Goal: Task Accomplishment & Management: Manage account settings

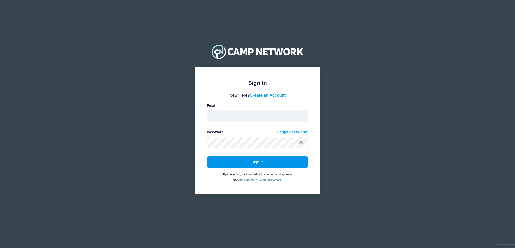
type input "[EMAIL_ADDRESS][DOMAIN_NAME]"
click at [225, 167] on button "Sign In" at bounding box center [257, 162] width 101 height 12
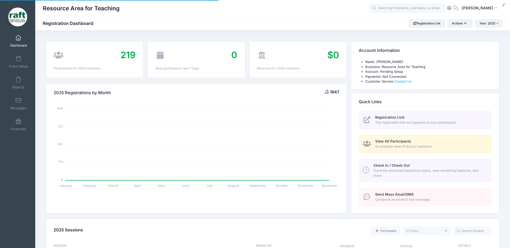
select select
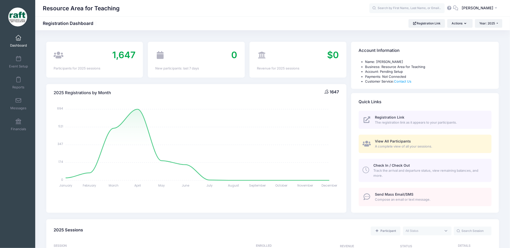
click at [484, 15] on div "Resource Area for Teaching AQ" at bounding box center [272, 8] width 475 height 16
click at [485, 10] on span "[PERSON_NAME]" at bounding box center [477, 8] width 32 height 6
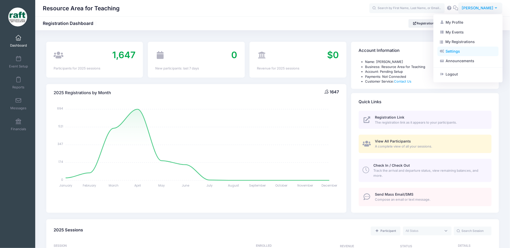
click at [462, 52] on link "Settings" at bounding box center [467, 52] width 61 height 10
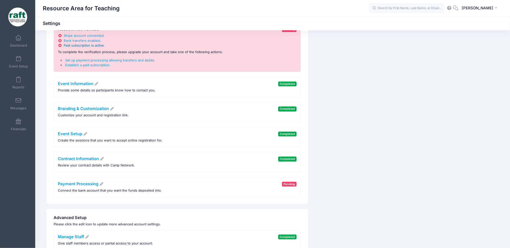
scroll to position [26, 0]
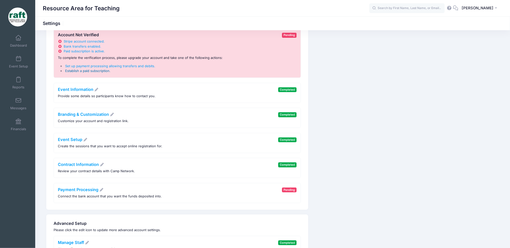
click at [81, 71] on span "Establish a paid subscription" at bounding box center [87, 71] width 44 height 4
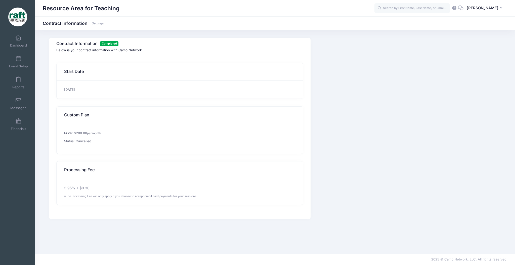
click at [321, 77] on div "Contract Information Completed Below is your contract information with Camp Net…" at bounding box center [275, 129] width 458 height 182
drag, startPoint x: 321, startPoint y: 77, endPoint x: 322, endPoint y: 80, distance: 3.2
click at [322, 80] on div "Contract Information Completed Below is your contract information with Camp Net…" at bounding box center [275, 129] width 458 height 182
click at [487, 4] on button "AQ Ayzha Quidit" at bounding box center [485, 9] width 44 height 12
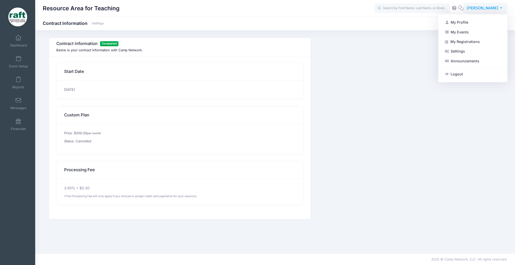
click at [442, 54] on div "Settings" at bounding box center [472, 52] width 69 height 10
click at [444, 54] on link "Settings" at bounding box center [472, 52] width 61 height 10
